Goal: Find specific page/section: Find specific page/section

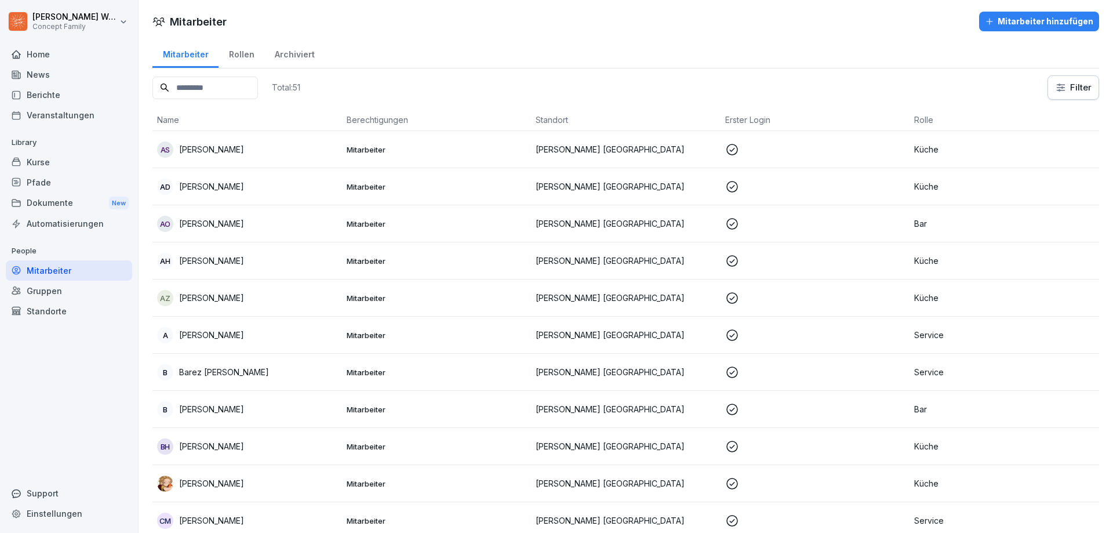
click at [53, 92] on div "Berichte" at bounding box center [69, 95] width 126 height 20
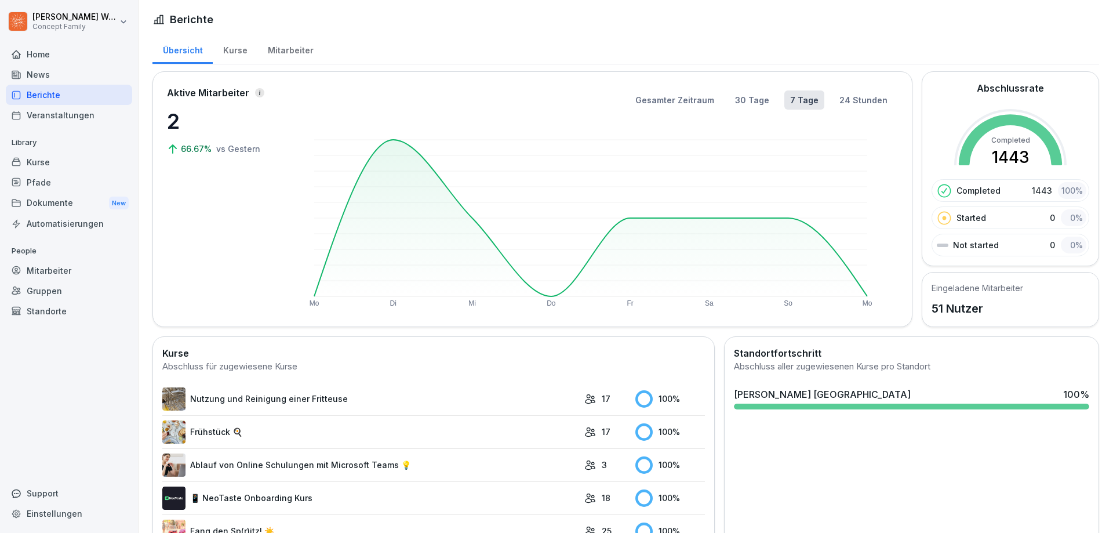
click at [281, 45] on div "Mitarbeiter" at bounding box center [290, 49] width 66 height 30
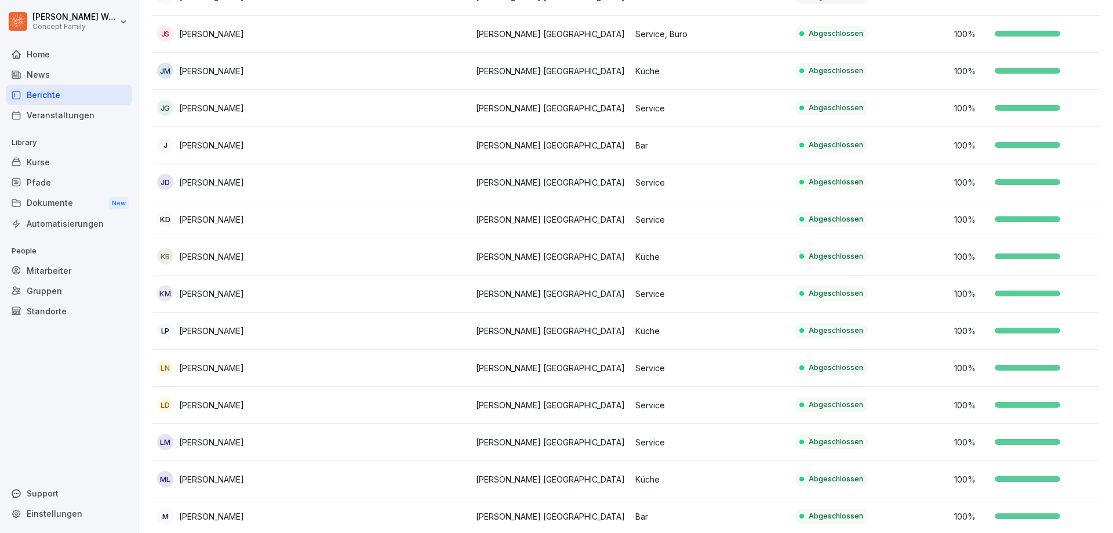
scroll to position [821, 0]
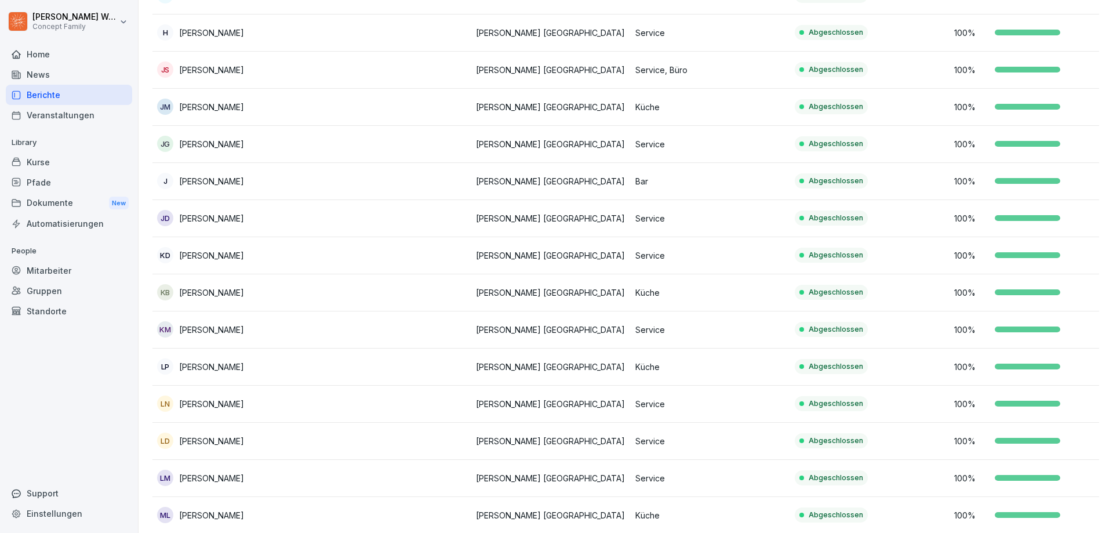
click at [244, 147] on p "[PERSON_NAME]" at bounding box center [211, 144] width 65 height 12
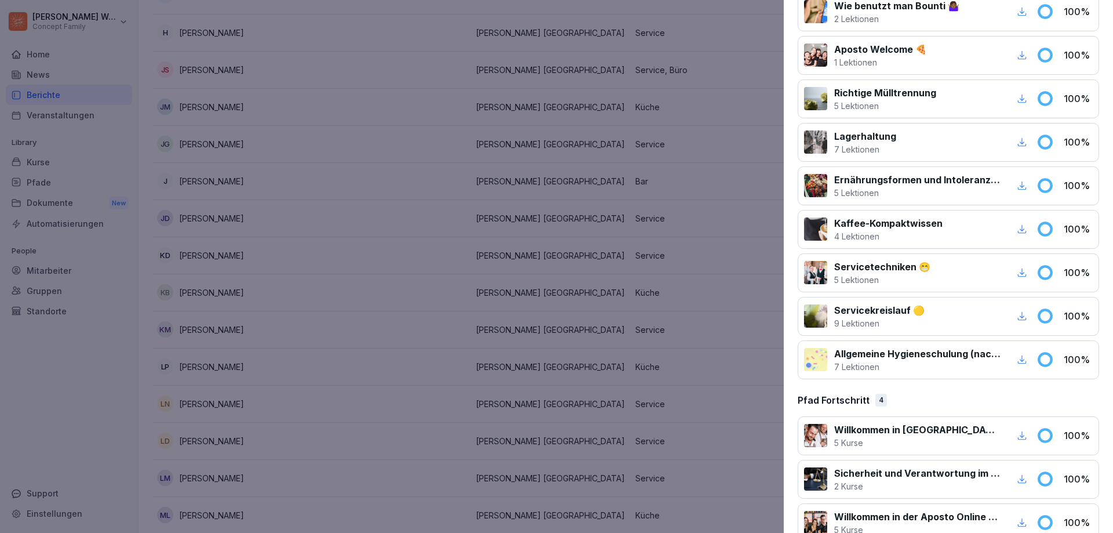
scroll to position [1360, 0]
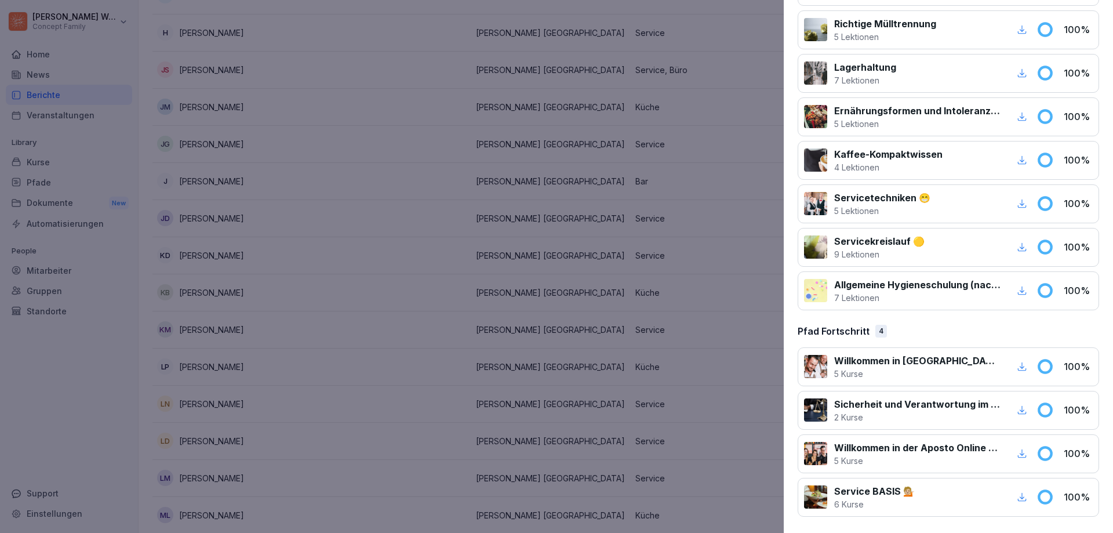
click at [1018, 292] on icon "button" at bounding box center [1022, 290] width 9 height 9
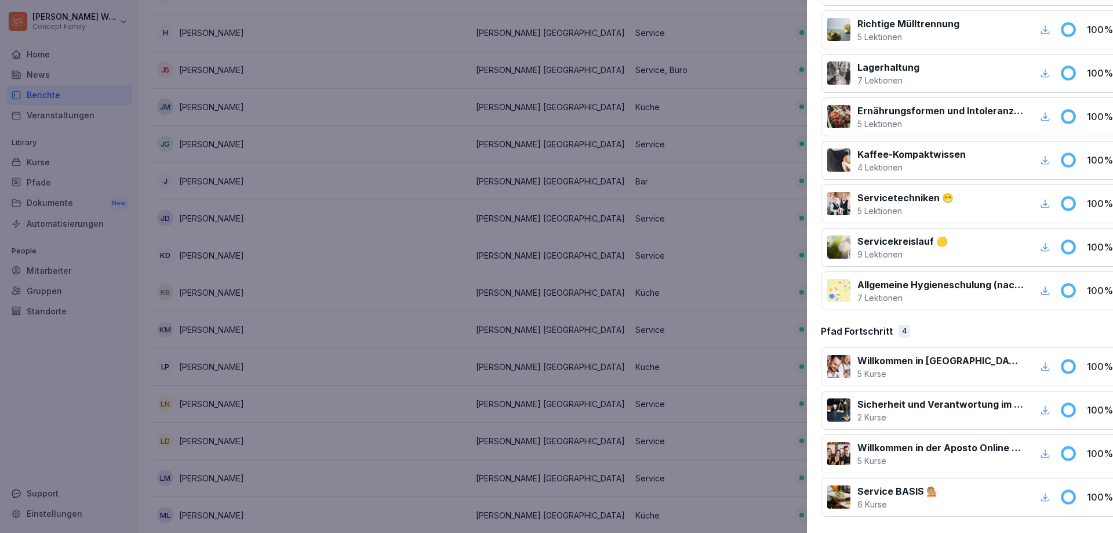
click at [683, 180] on div at bounding box center [556, 266] width 1113 height 533
